Goal: Book appointment/travel/reservation

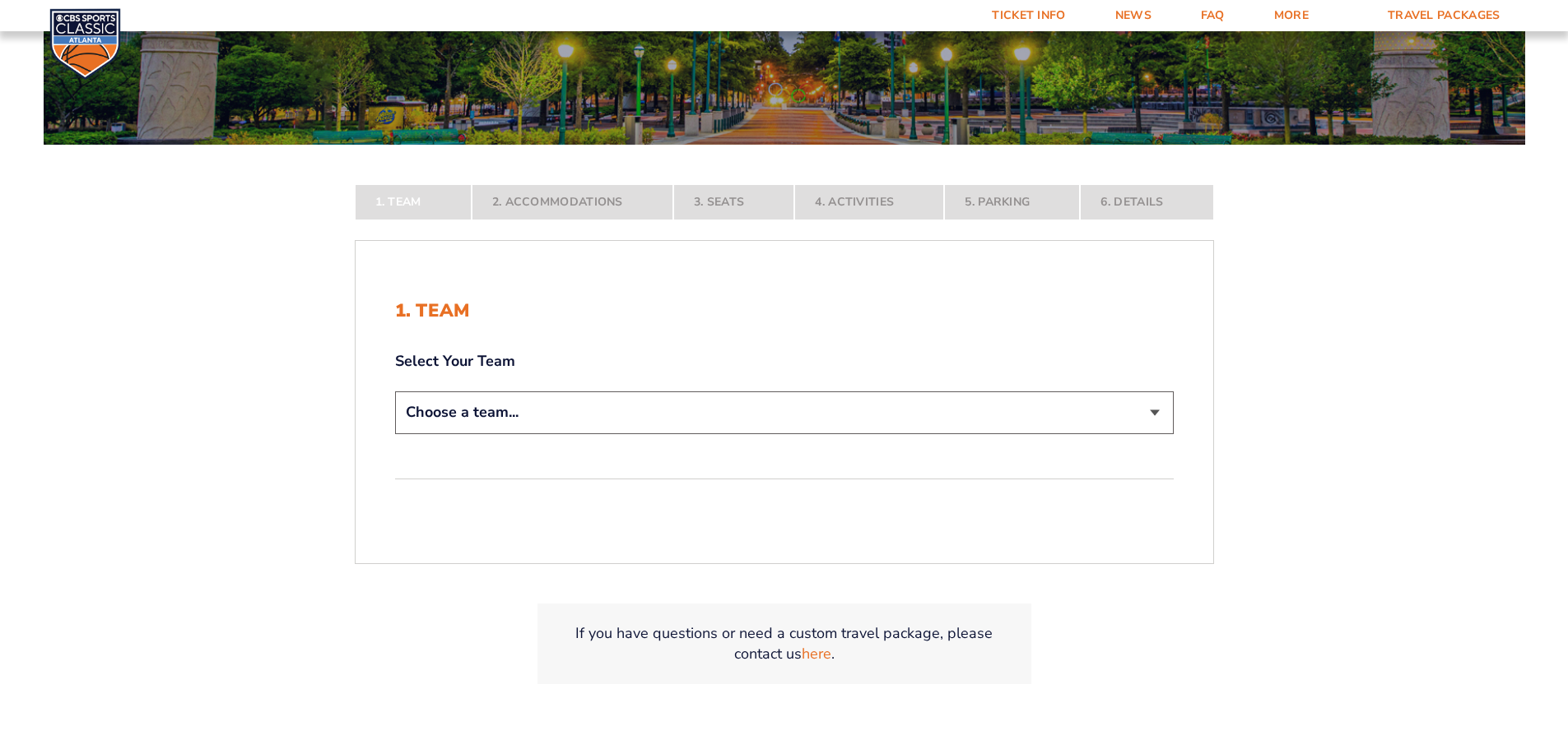
scroll to position [329, 0]
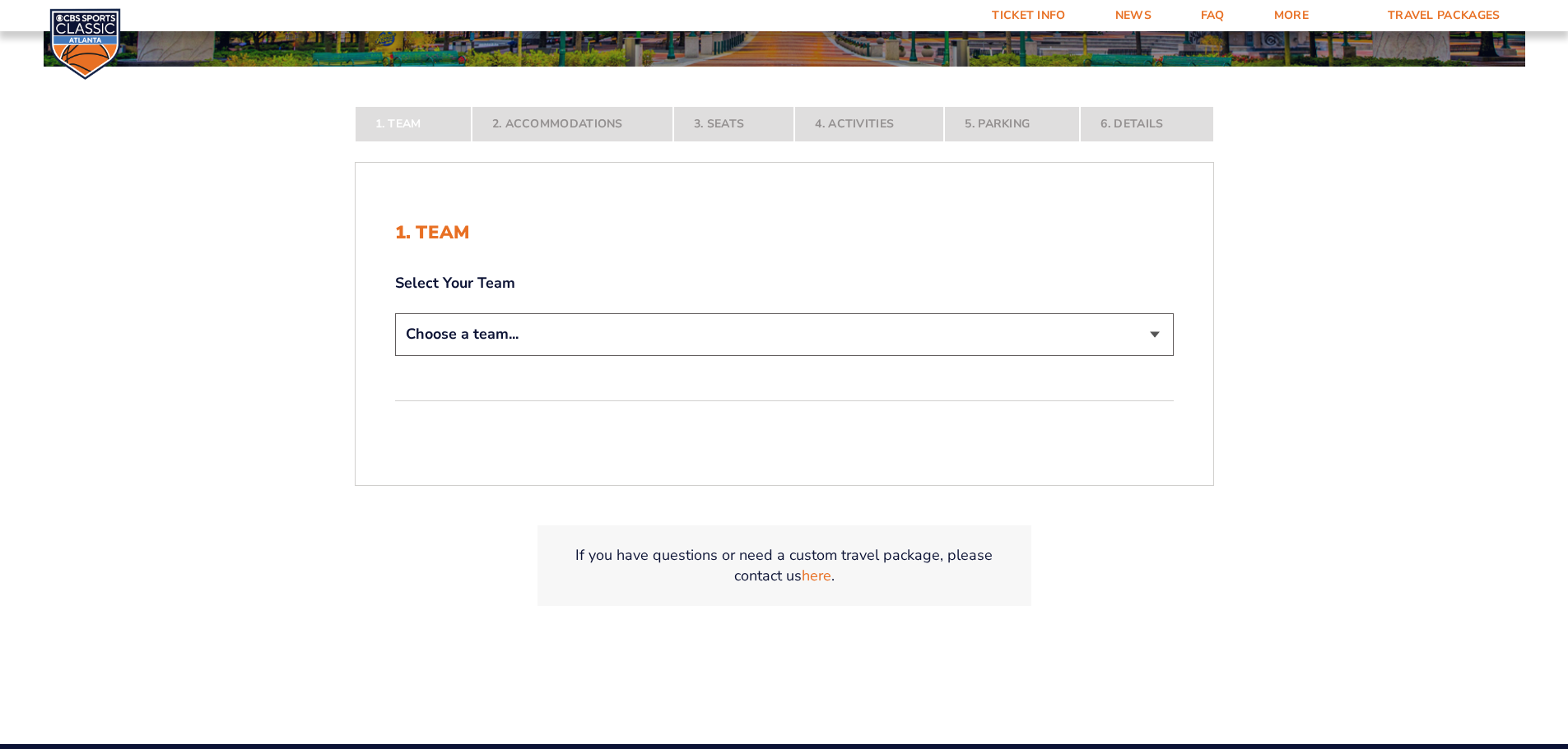
click at [521, 364] on div "1. Team Select Your Team Choose a team... [US_STATE] Wildcats [US_STATE] State …" at bounding box center [784, 324] width 857 height 283
click at [524, 335] on select "Choose a team... [US_STATE] Wildcats [US_STATE] State Buckeyes [US_STATE] Tar H…" at bounding box center [784, 334] width 778 height 42
select select "12956"
click at [395, 356] on select "Choose a team... [US_STATE] Wildcats [US_STATE] State Buckeyes [US_STATE] Tar H…" at bounding box center [784, 334] width 778 height 42
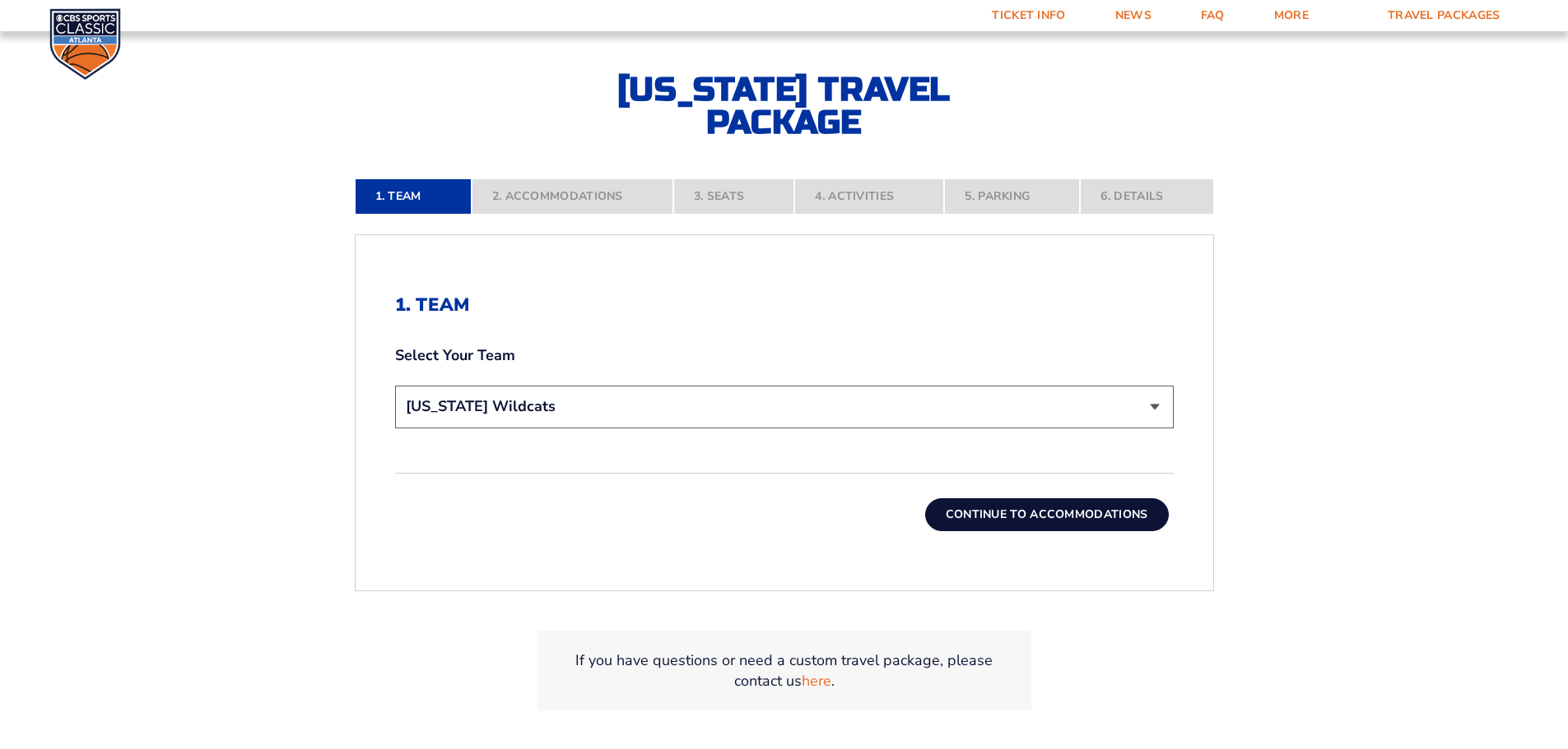
scroll to position [494, 0]
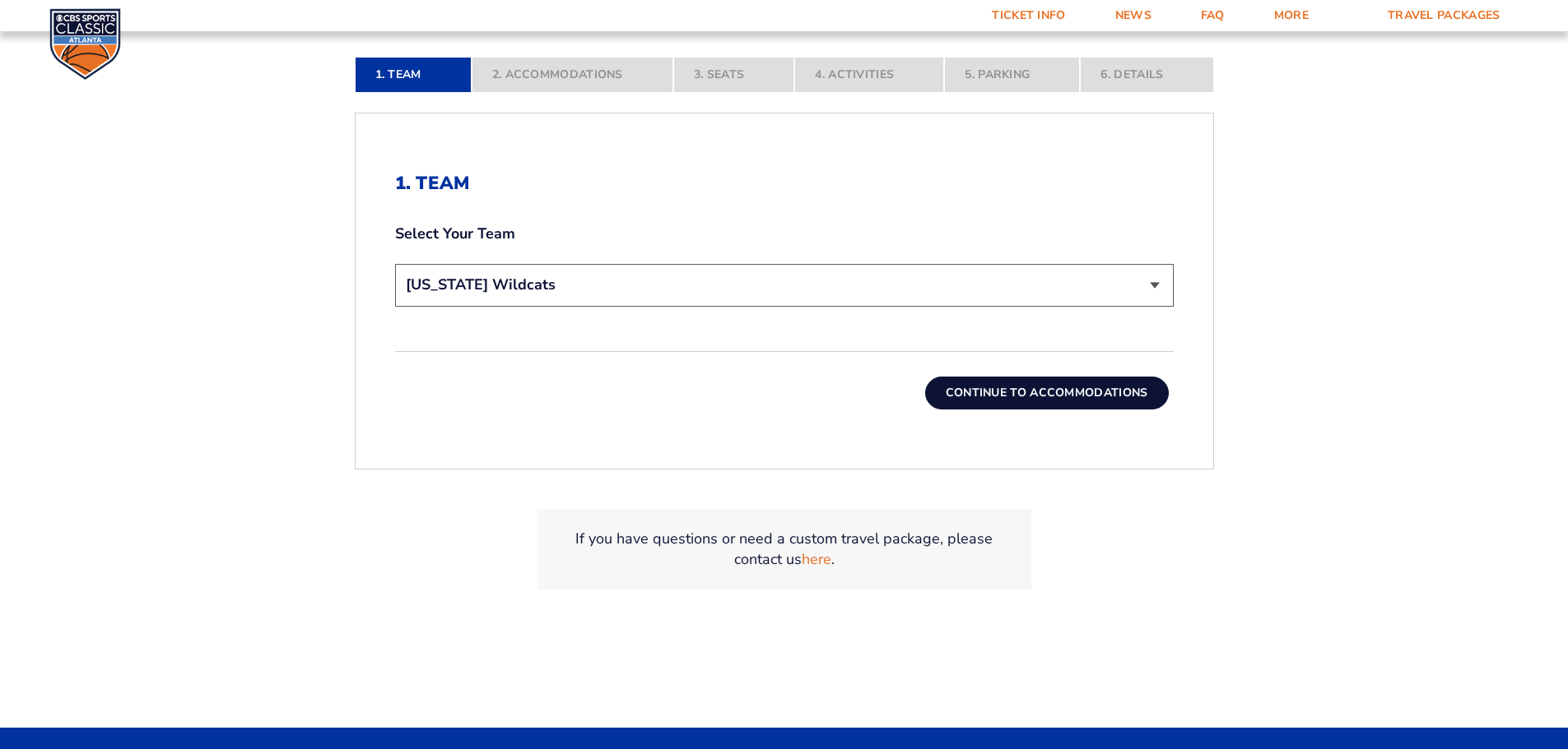
click at [1089, 392] on button "Continue To Accommodations" at bounding box center [1047, 392] width 244 height 33
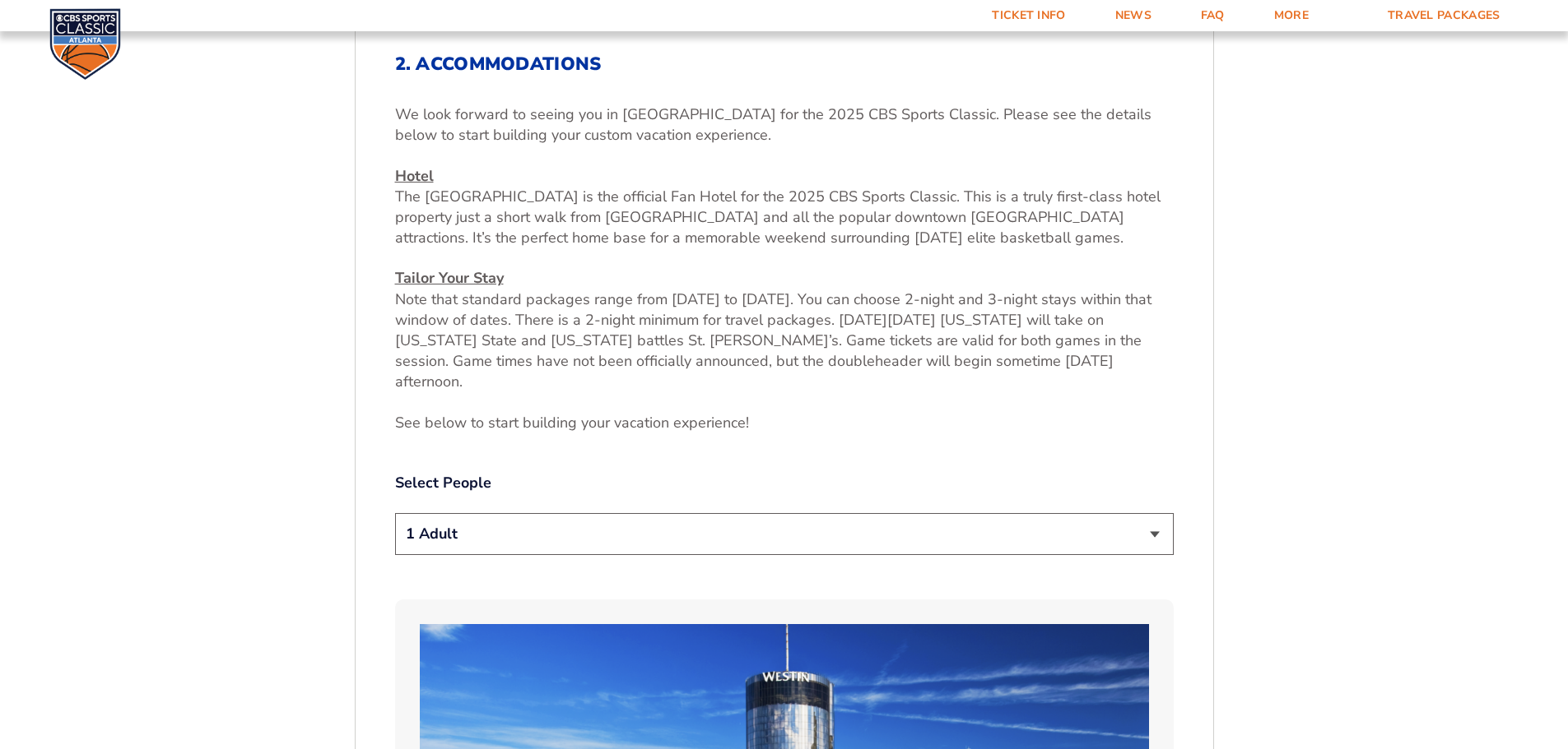
scroll to position [684, 0]
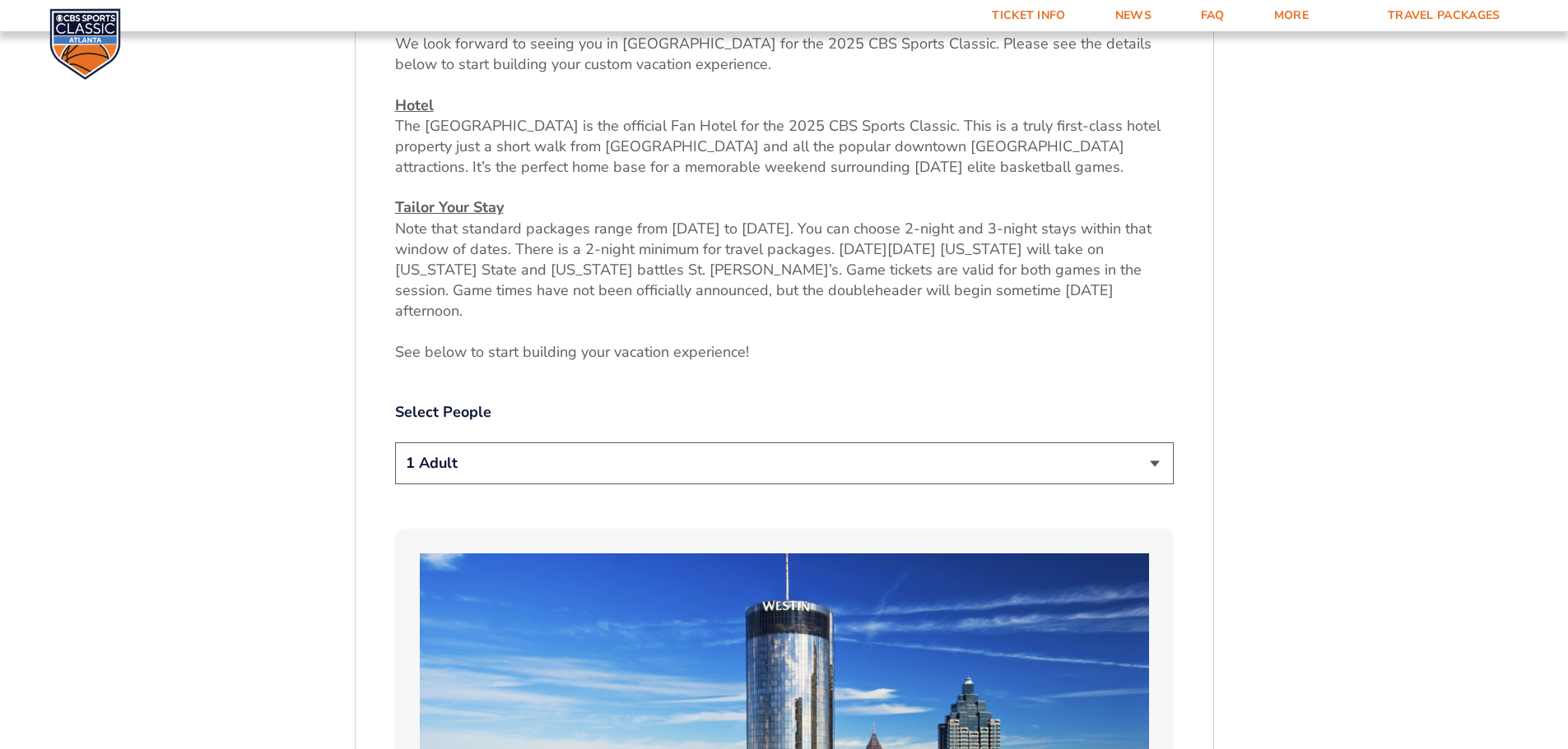
click at [681, 443] on select "1 Adult 2 Adults 3 Adults 4 Adults 2 Adults + 1 Child 2 Adults + 2 Children 2 A…" at bounding box center [784, 463] width 778 height 42
select select "2 Adults"
click at [395, 443] on select "1 Adult 2 Adults 3 Adults 4 Adults 2 Adults + 1 Child 2 Adults + 2 Children 2 A…" at bounding box center [784, 463] width 778 height 42
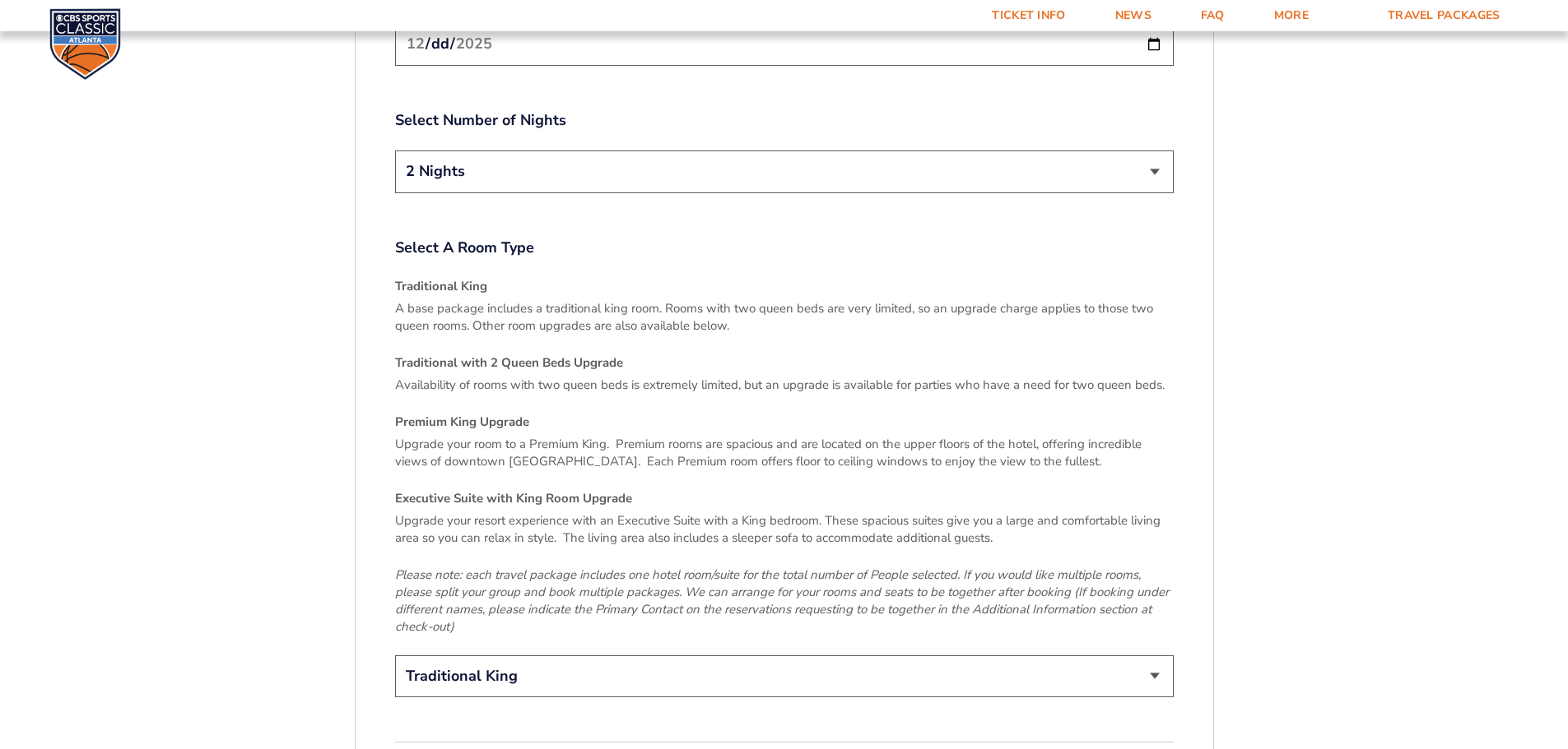
scroll to position [2410, 0]
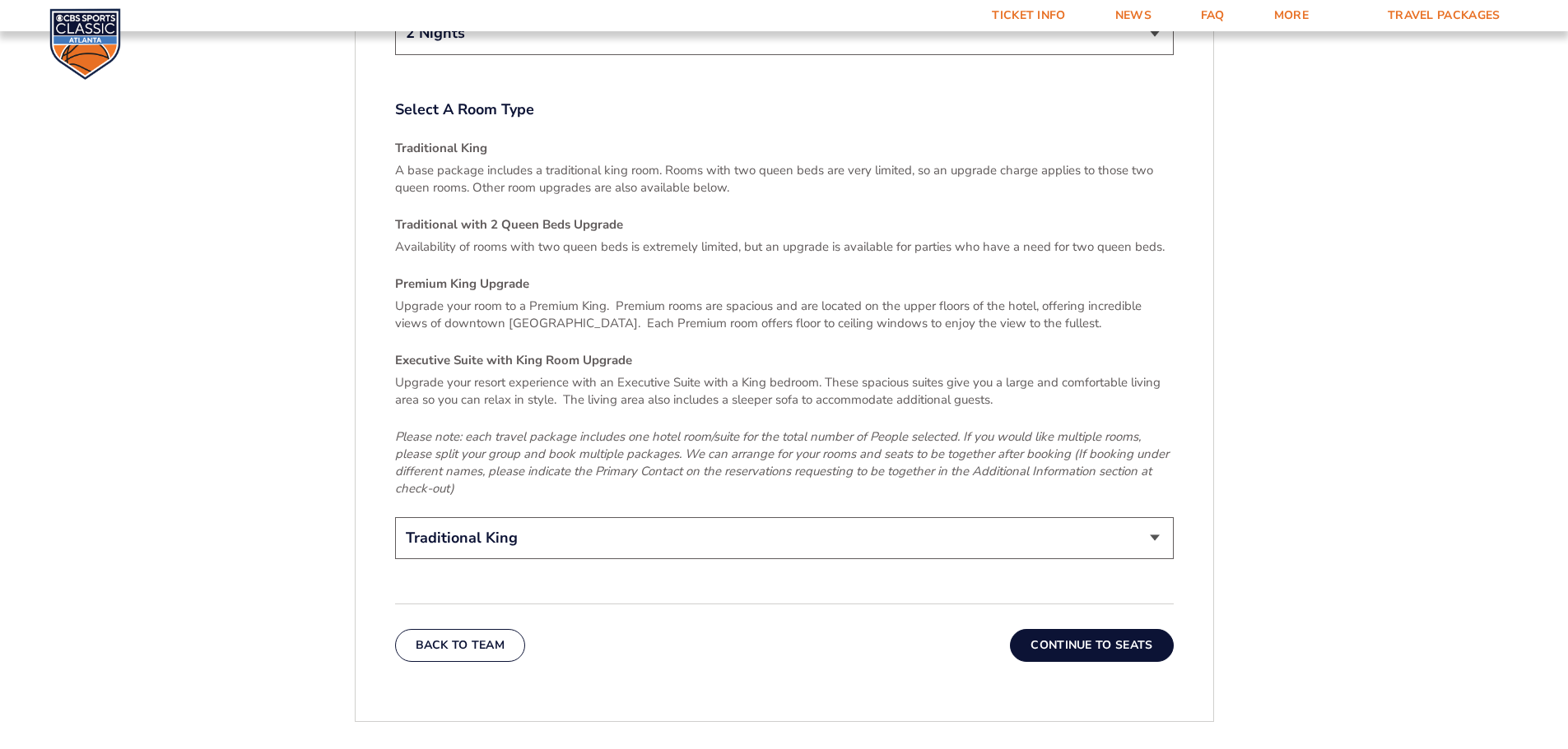
click at [1059, 629] on button "Continue To Seats" at bounding box center [1091, 645] width 163 height 33
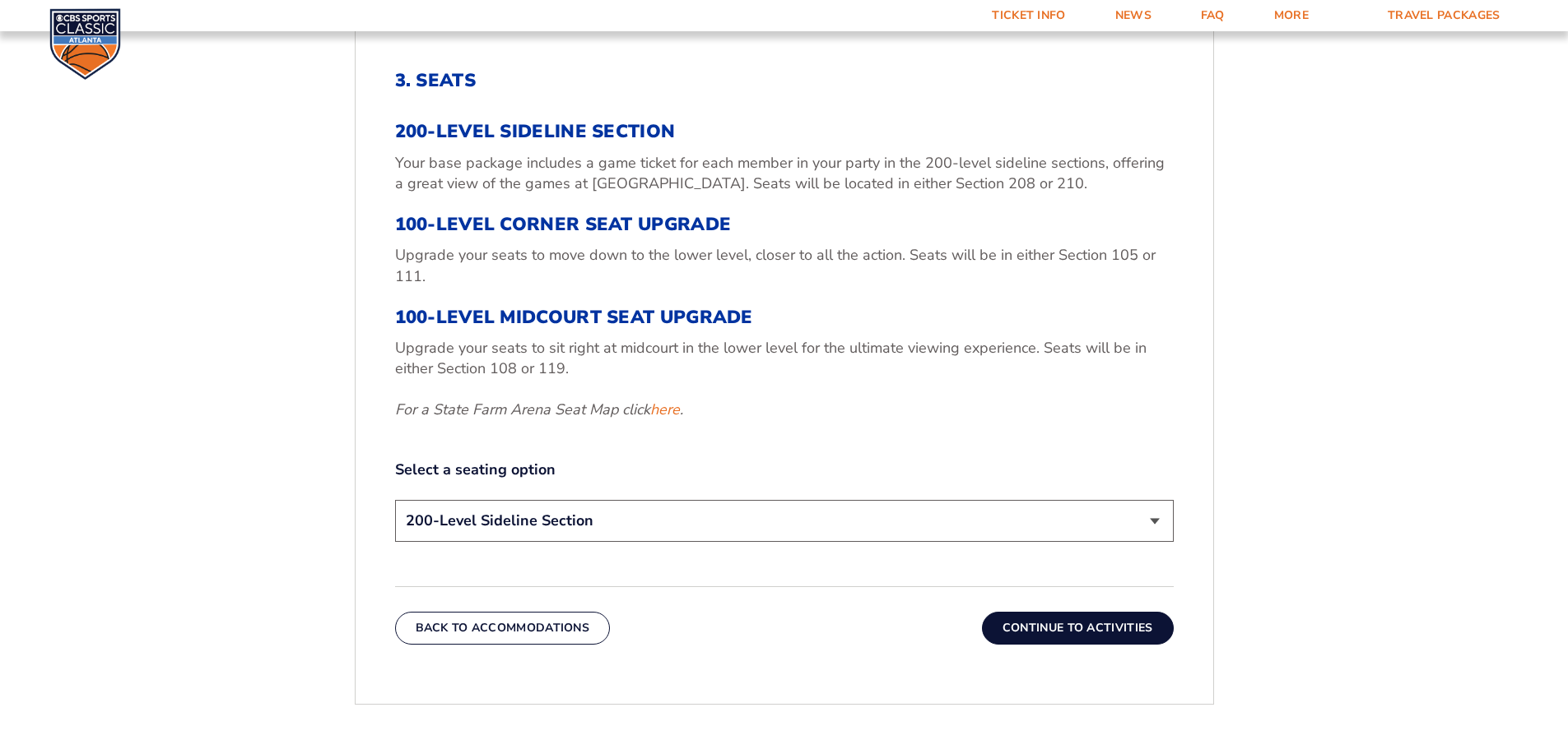
scroll to position [601, 0]
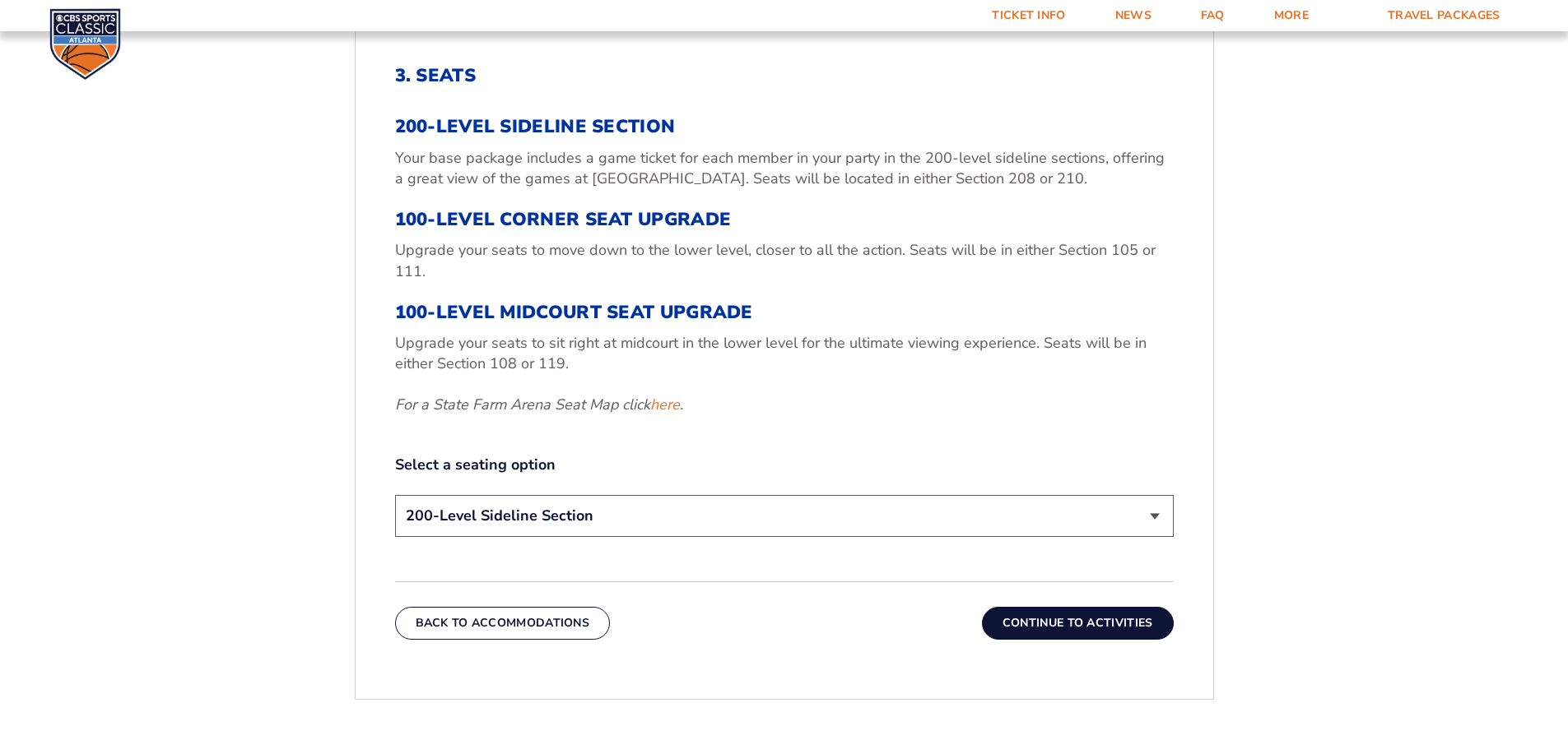
click at [1149, 616] on button "Continue To Activities" at bounding box center [1078, 623] width 192 height 33
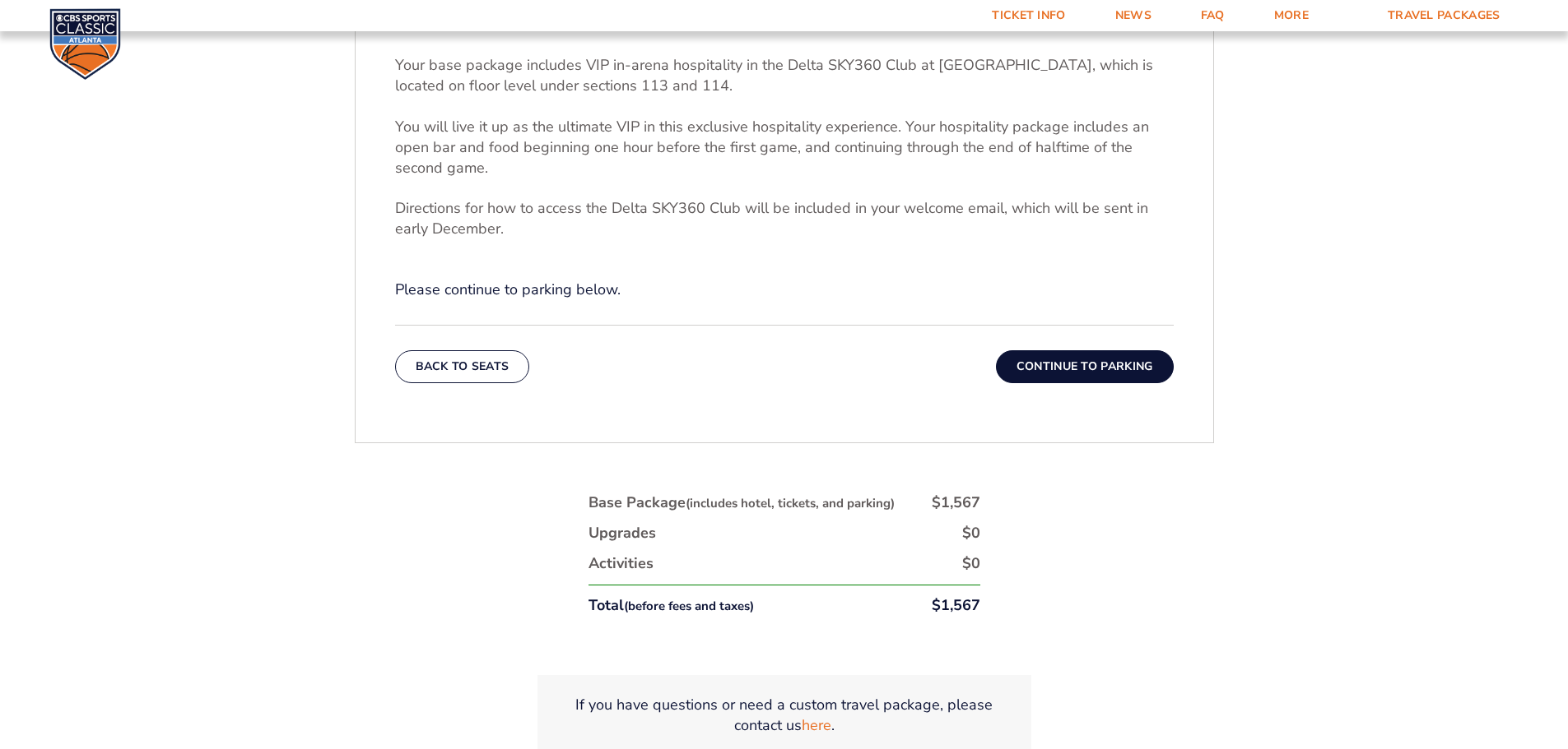
scroll to position [684, 0]
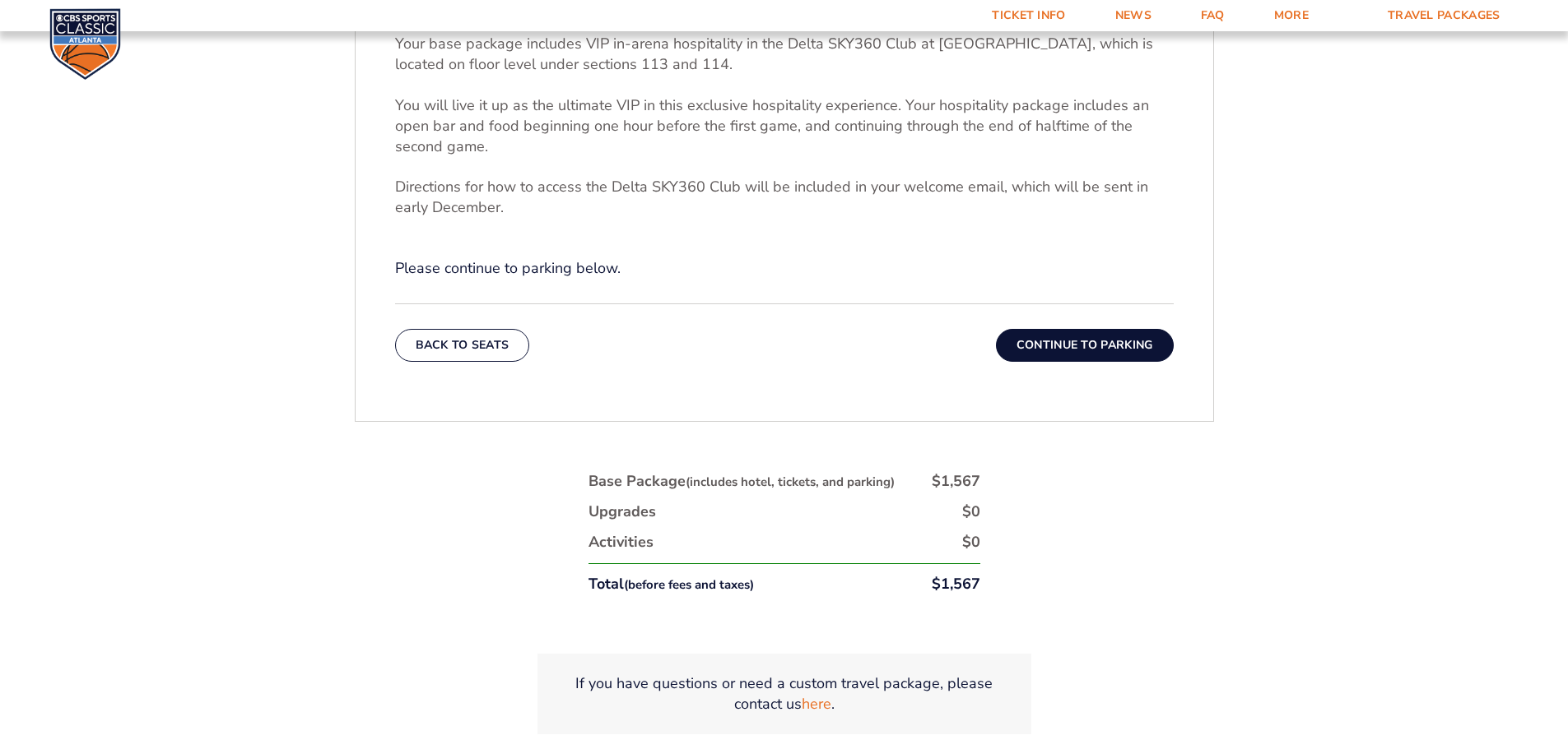
click at [1148, 350] on button "Continue To Parking" at bounding box center [1085, 345] width 178 height 33
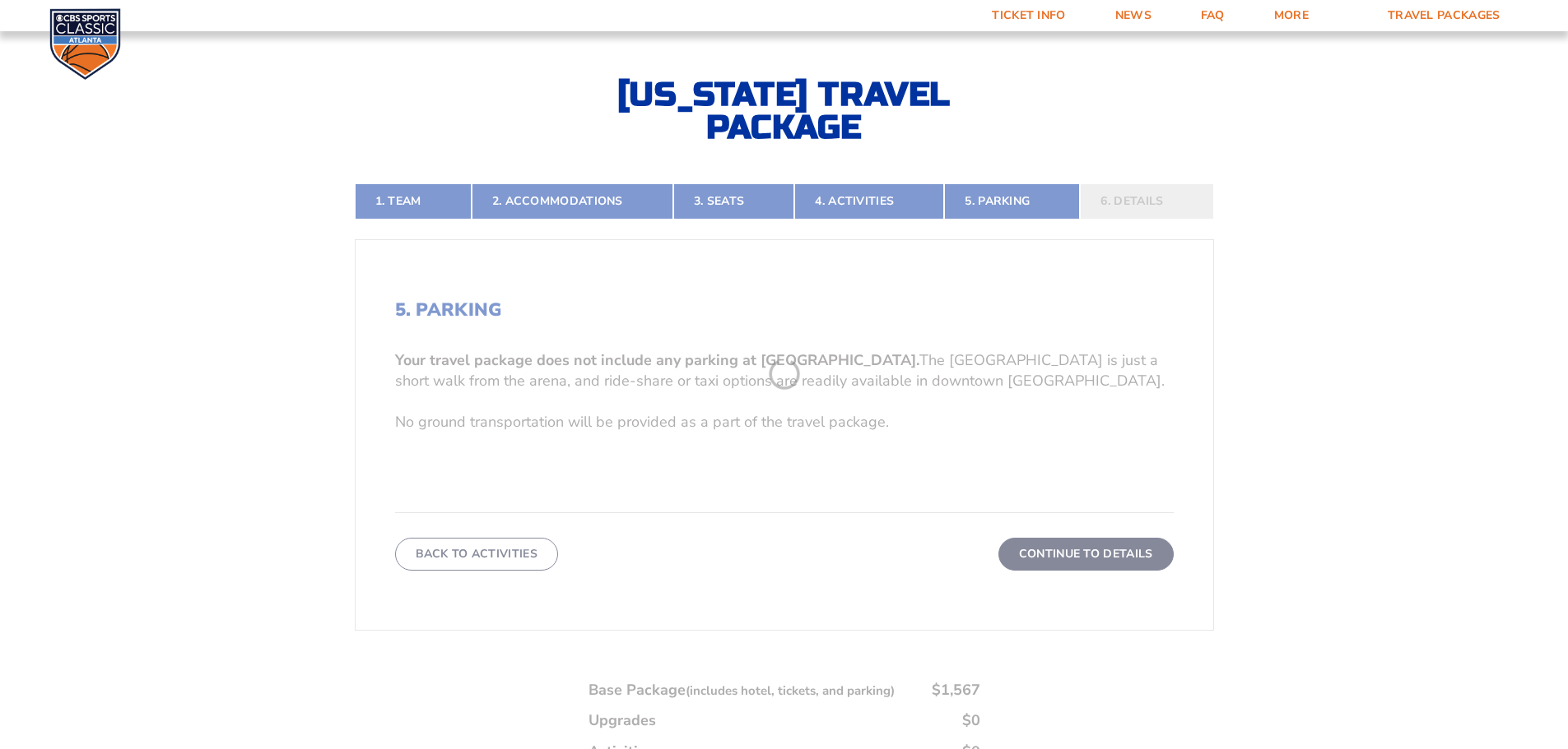
scroll to position [355, 0]
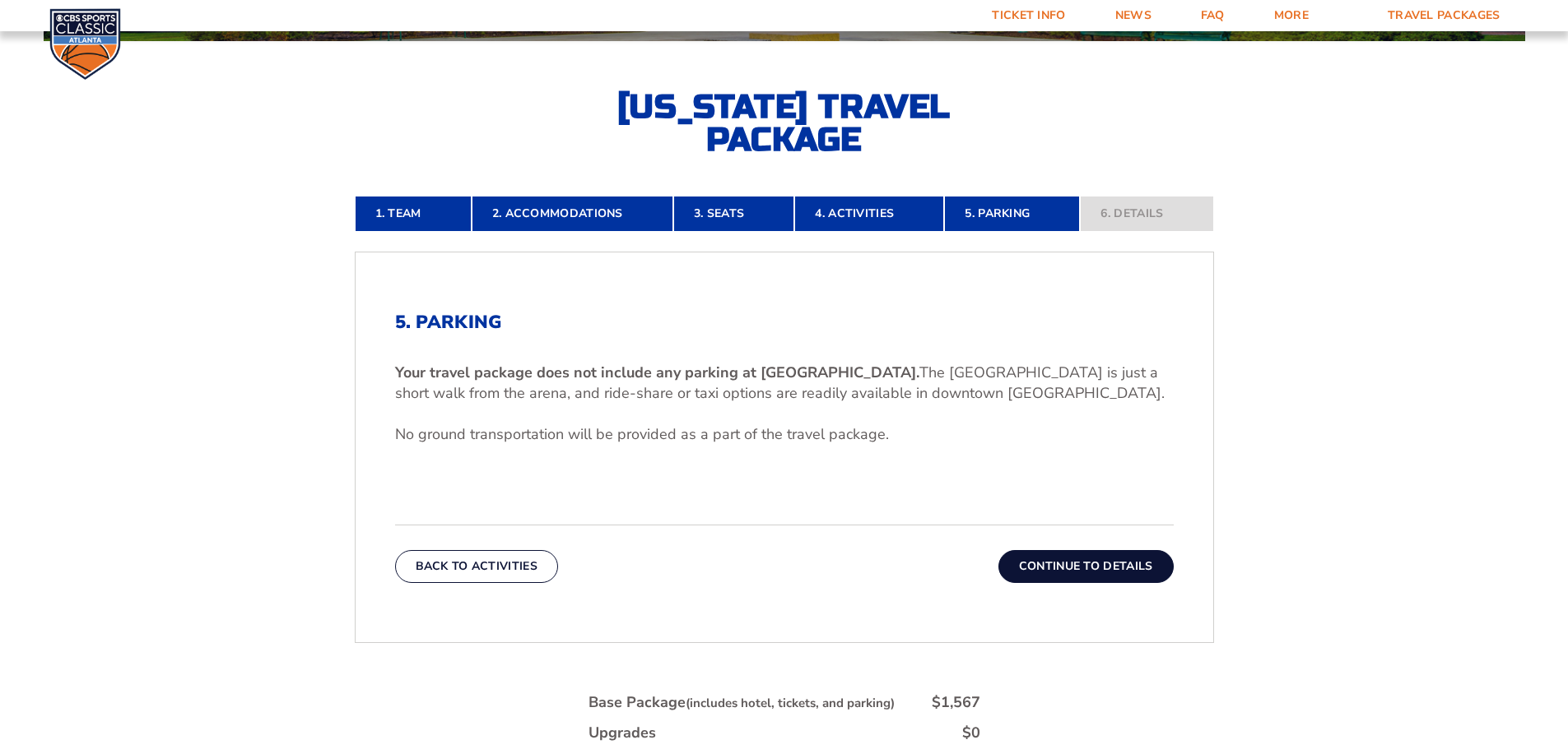
click at [1028, 561] on button "Continue To Details" at bounding box center [1086, 566] width 176 height 33
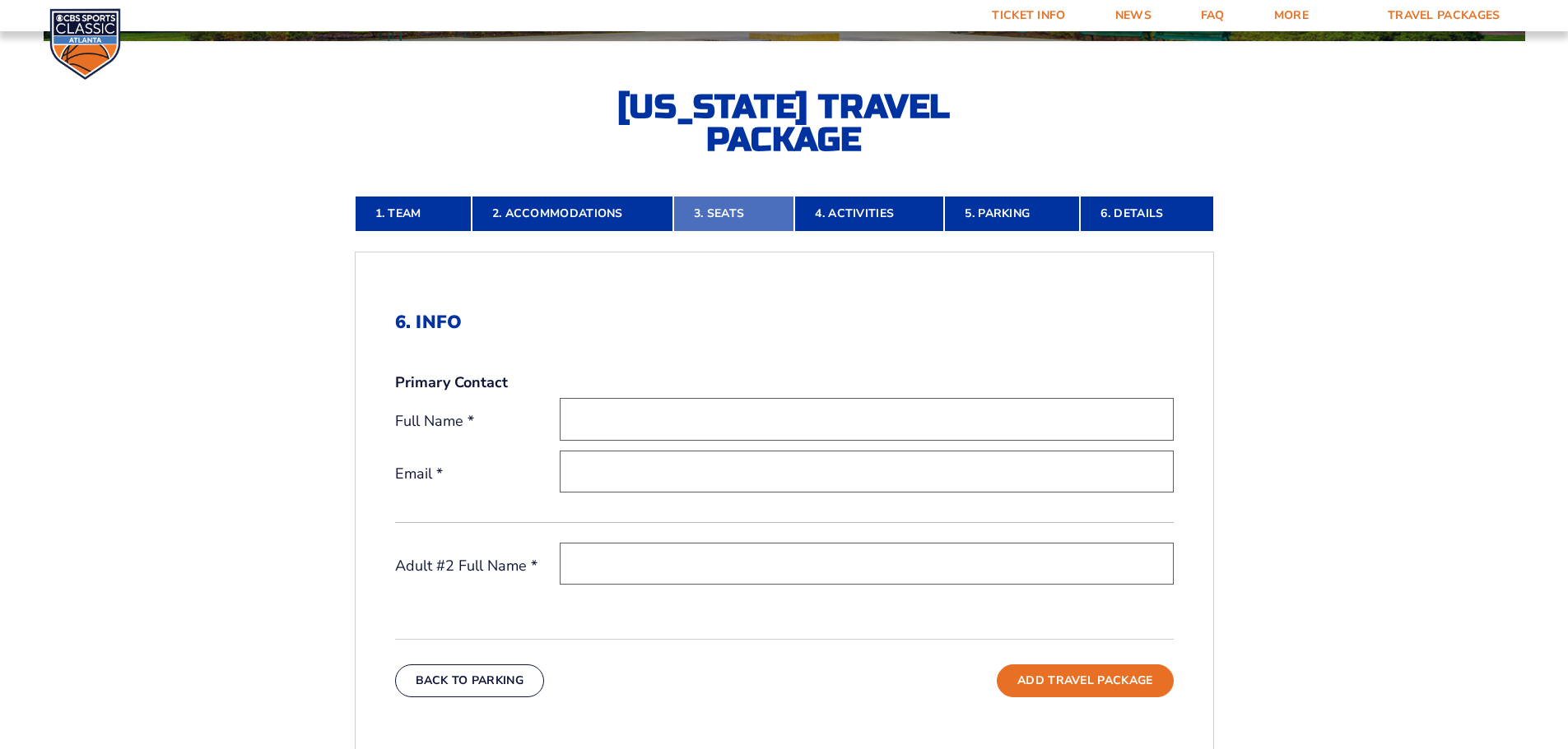
click at [723, 210] on link "3. Seats" at bounding box center [733, 213] width 121 height 36
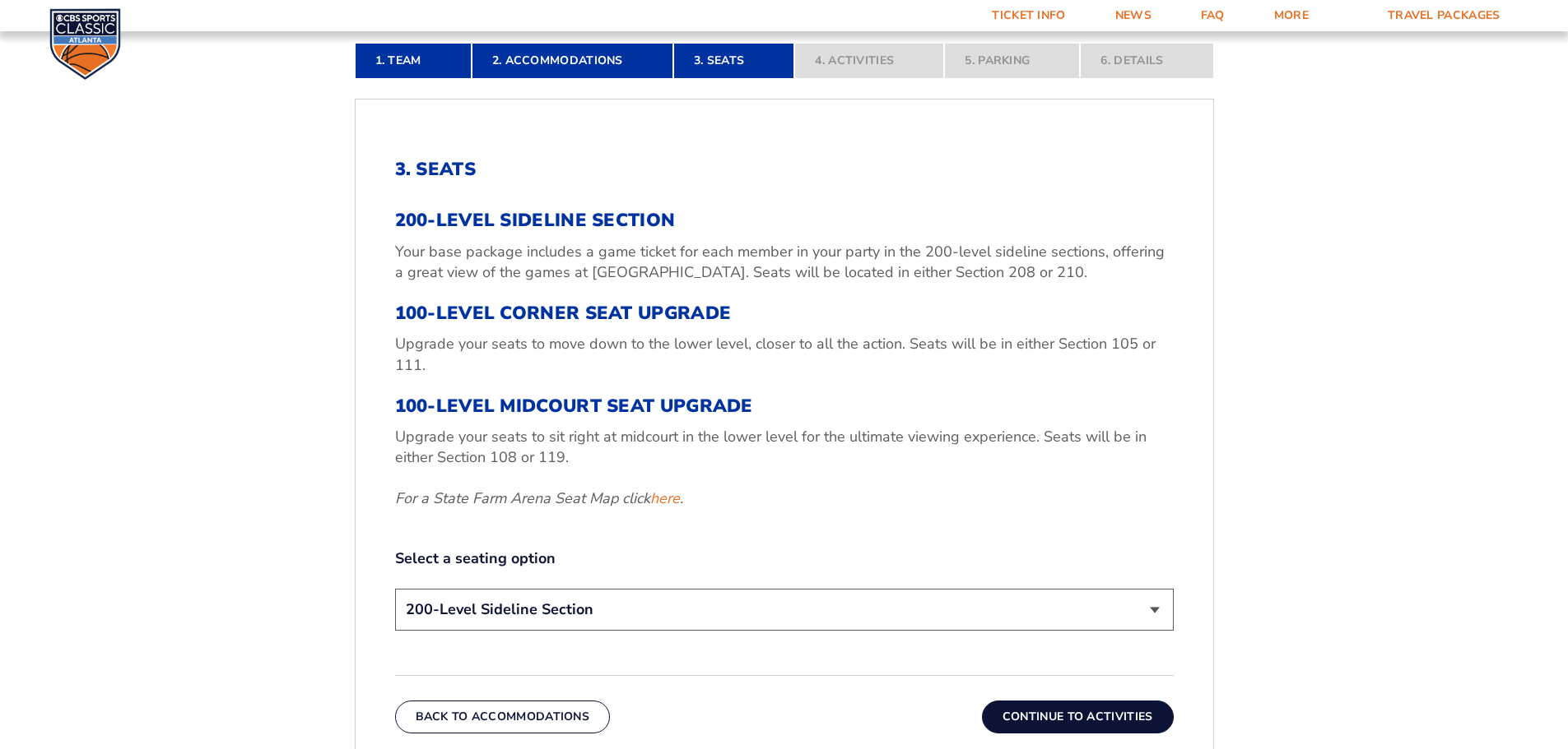
scroll to position [519, 0]
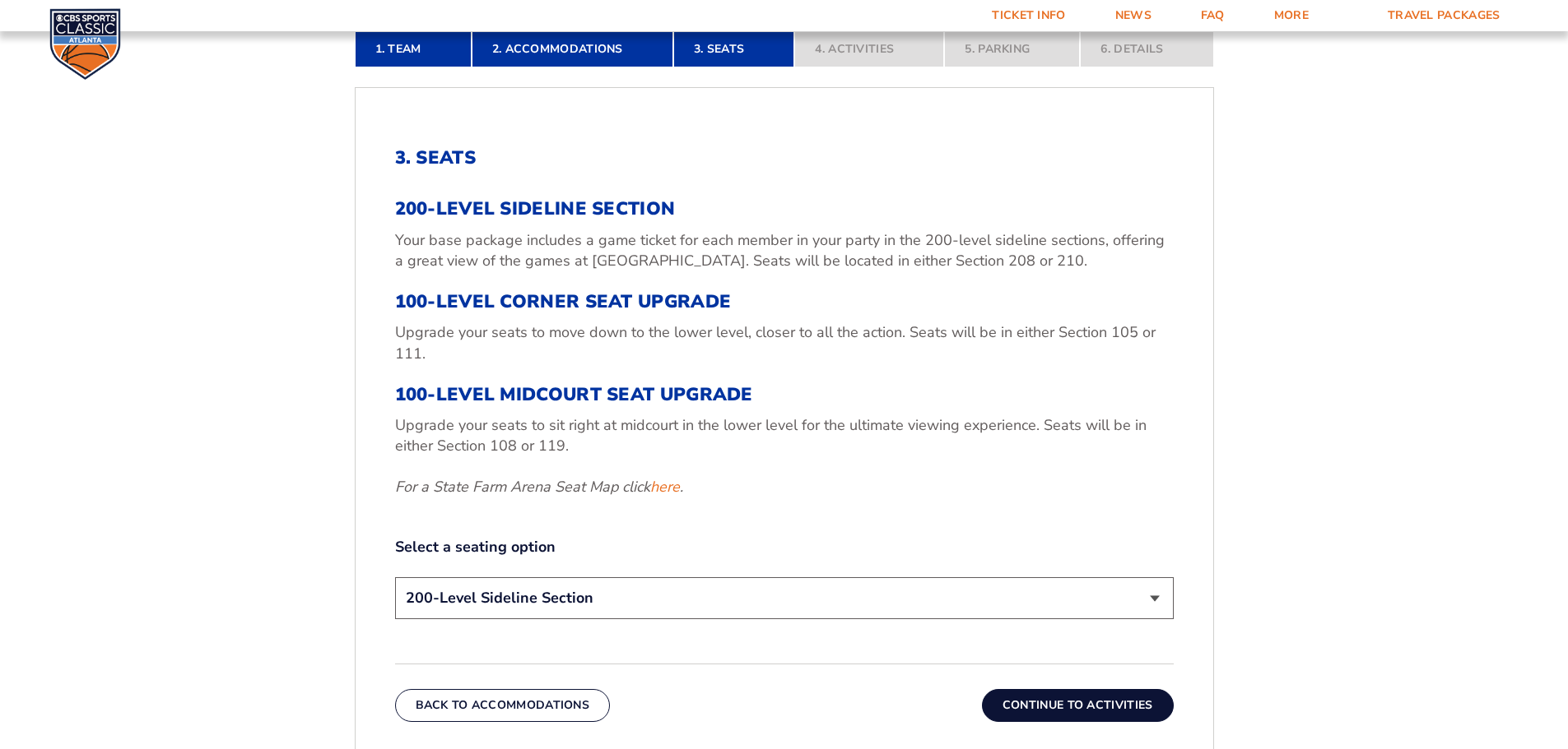
click at [598, 590] on select "200-Level Sideline Section 100-Level Corner Seat Upgrade (+$120 per person) 100…" at bounding box center [784, 598] width 778 height 42
select select "100-Level Midcourt Seat Upgrade"
click at [395, 577] on select "200-Level Sideline Section 100-Level Corner Seat Upgrade (+$120 per person) 100…" at bounding box center [784, 598] width 778 height 42
click at [1059, 700] on button "Continue To Activities" at bounding box center [1078, 705] width 192 height 33
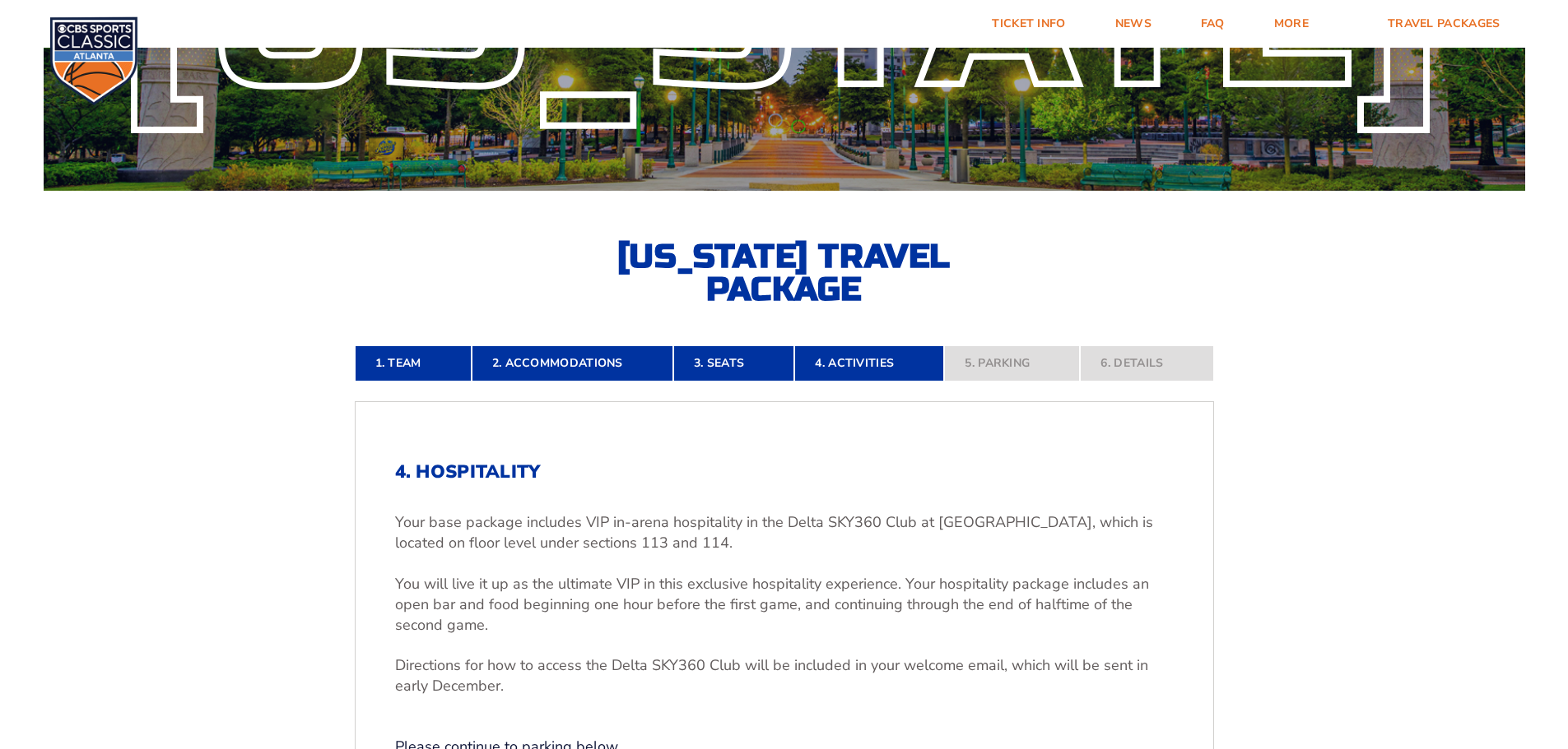
scroll to position [0, 0]
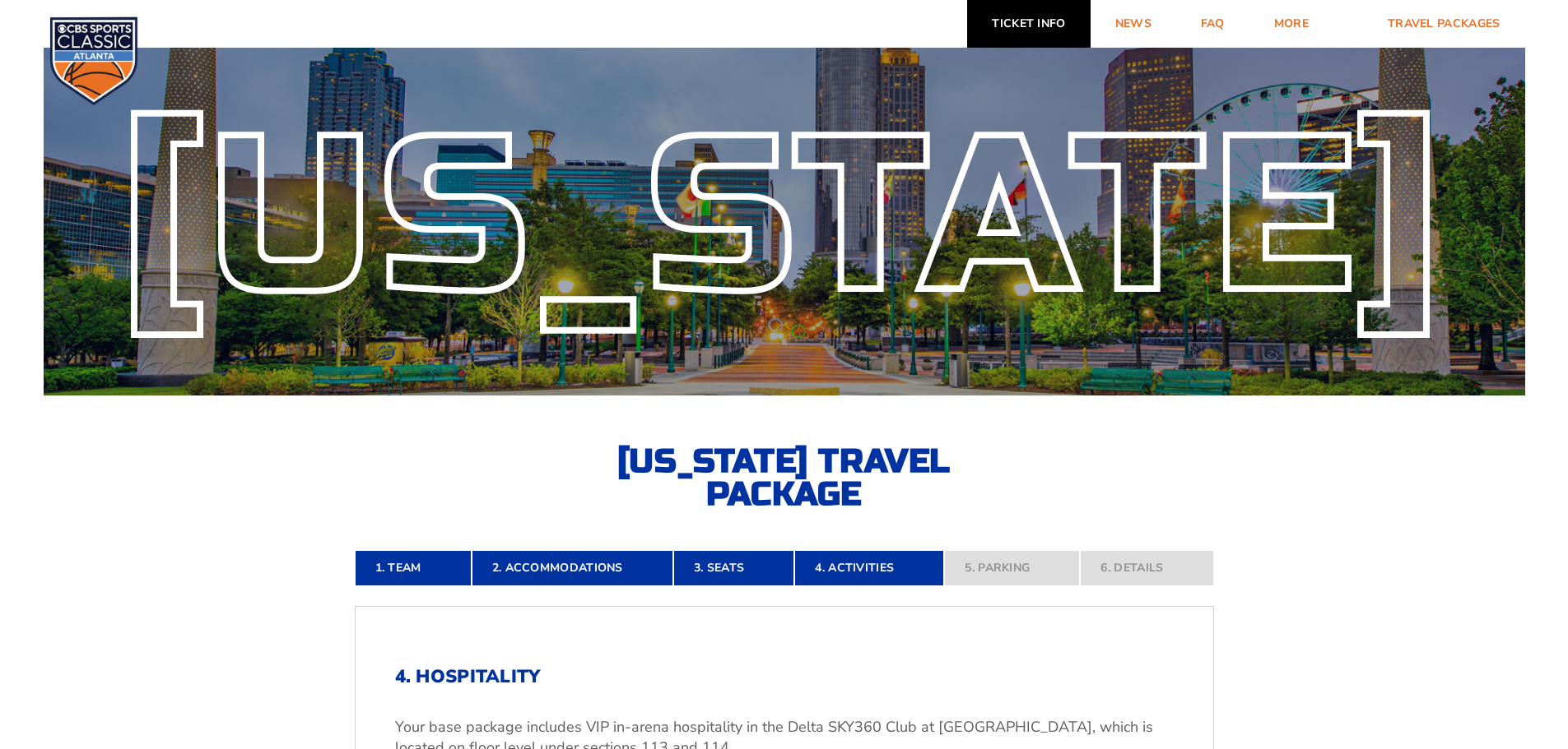
click at [1016, 25] on link "Ticket Info" at bounding box center [1027, 23] width 123 height 47
